Goal: Task Accomplishment & Management: Complete application form

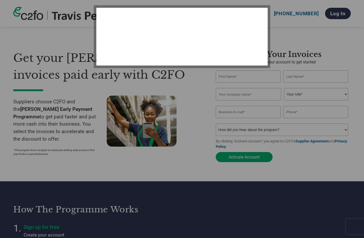
select select "en-[GEOGRAPHIC_DATA]"
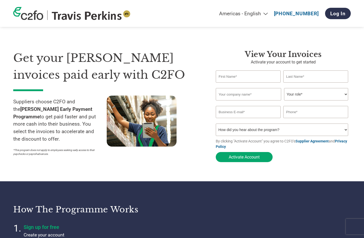
click at [248, 78] on input "text" at bounding box center [247, 77] width 65 height 12
type input "[PERSON_NAME]"
type input "MOTYCKI"
type input "[PERSON_NAME][EMAIL_ADDRESS][DOMAIN_NAME]"
type input "07808007898"
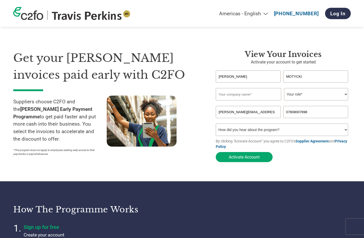
click at [256, 95] on input "text" at bounding box center [247, 94] width 65 height 12
type input "Select Windows (HI) Limited"
click at [346, 94] on select "Your role* CFO Controller Credit Manager Finance Director Treasurer CEO Preside…" at bounding box center [316, 94] width 64 height 12
select select "ACCOUNTING"
click at [284, 89] on select "Your role* CFO Controller Credit Manager Finance Director Treasurer CEO Preside…" at bounding box center [316, 94] width 64 height 12
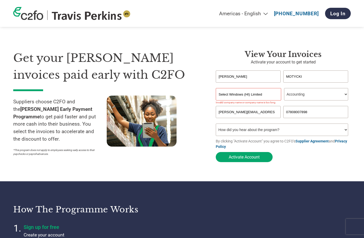
click at [249, 95] on input "Select Windows (HI) Limited" at bounding box center [247, 94] width 65 height 12
click at [250, 95] on input "Select Windows (HI) Limited" at bounding box center [247, 94] width 65 height 12
click at [244, 96] on input "Select Windows (HI Limited" at bounding box center [247, 94] width 65 height 12
click at [246, 94] on input "Select Windows (HI Limited" at bounding box center [247, 94] width 65 height 12
click at [270, 94] on input "Select Windows HI Limited" at bounding box center [247, 94] width 65 height 12
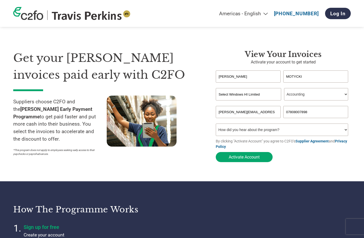
type input "Select Windows HI Limited"
click at [345, 131] on select "How did you hear about the program? Received a letter Email Social Media Online…" at bounding box center [281, 130] width 132 height 12
select select "Email"
click at [215, 125] on select "How did you hear about the program? Received a letter Email Social Media Online…" at bounding box center [281, 130] width 132 height 12
click at [254, 159] on button "Activate Account" at bounding box center [243, 157] width 57 height 10
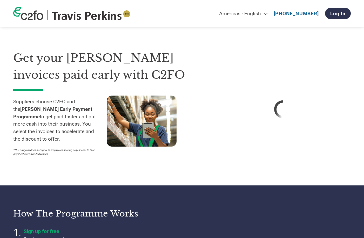
select select "en-[GEOGRAPHIC_DATA]"
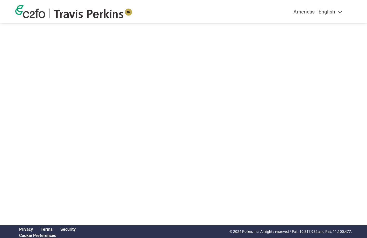
select select "en-[GEOGRAPHIC_DATA]"
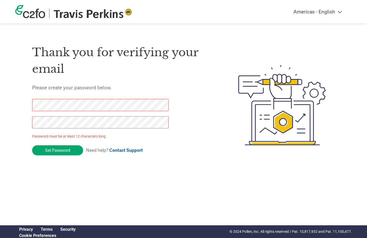
click at [192, 125] on div "Thank you for verifying your email Please create your password below. Password …" at bounding box center [123, 105] width 182 height 137
click at [174, 142] on form "Password must be at least 12 characters long Set Password Need help? Contact Su…" at bounding box center [105, 128] width 146 height 59
click at [157, 87] on h5 "Please create your password below." at bounding box center [123, 88] width 182 height 6
click at [172, 143] on form "Password must be at least 12 characters long Set Password Need help? Contact Su…" at bounding box center [105, 128] width 146 height 59
click at [181, 85] on h5 "Please create your password below." at bounding box center [123, 88] width 182 height 6
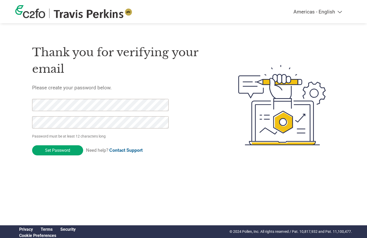
click at [170, 149] on form "Password must be at least 12 characters long Set Password Need help? Contact Su…" at bounding box center [105, 128] width 146 height 59
click at [61, 151] on input "Set Password" at bounding box center [57, 150] width 51 height 10
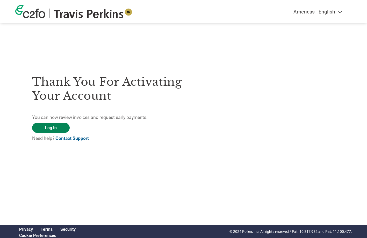
click at [57, 128] on link "Log In" at bounding box center [51, 128] width 38 height 10
